Goal: Task Accomplishment & Management: Complete application form

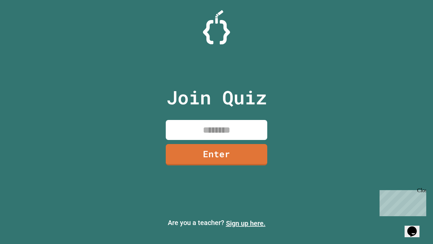
click at [246, 223] on link "Sign up here." at bounding box center [246, 223] width 40 height 8
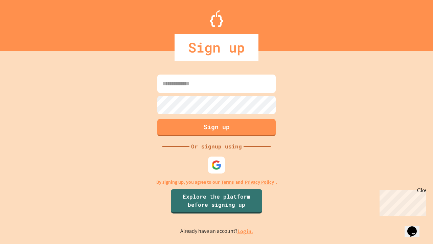
click at [246, 231] on link "Log in." at bounding box center [246, 231] width 16 height 7
